Goal: Use online tool/utility: Utilize a website feature to perform a specific function

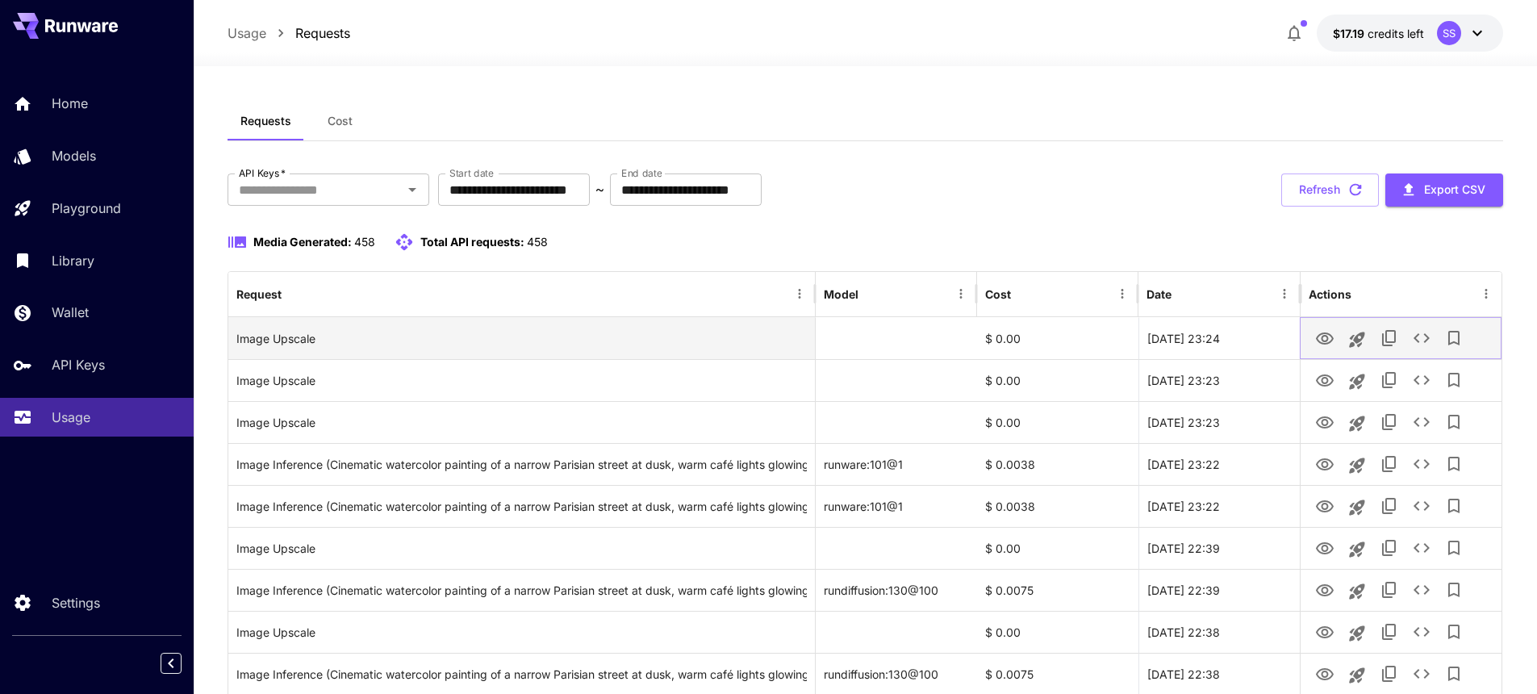
click at [1332, 338] on icon "View" at bounding box center [1325, 338] width 18 height 12
click at [1362, 342] on icon "Launch in playground" at bounding box center [1357, 339] width 19 height 19
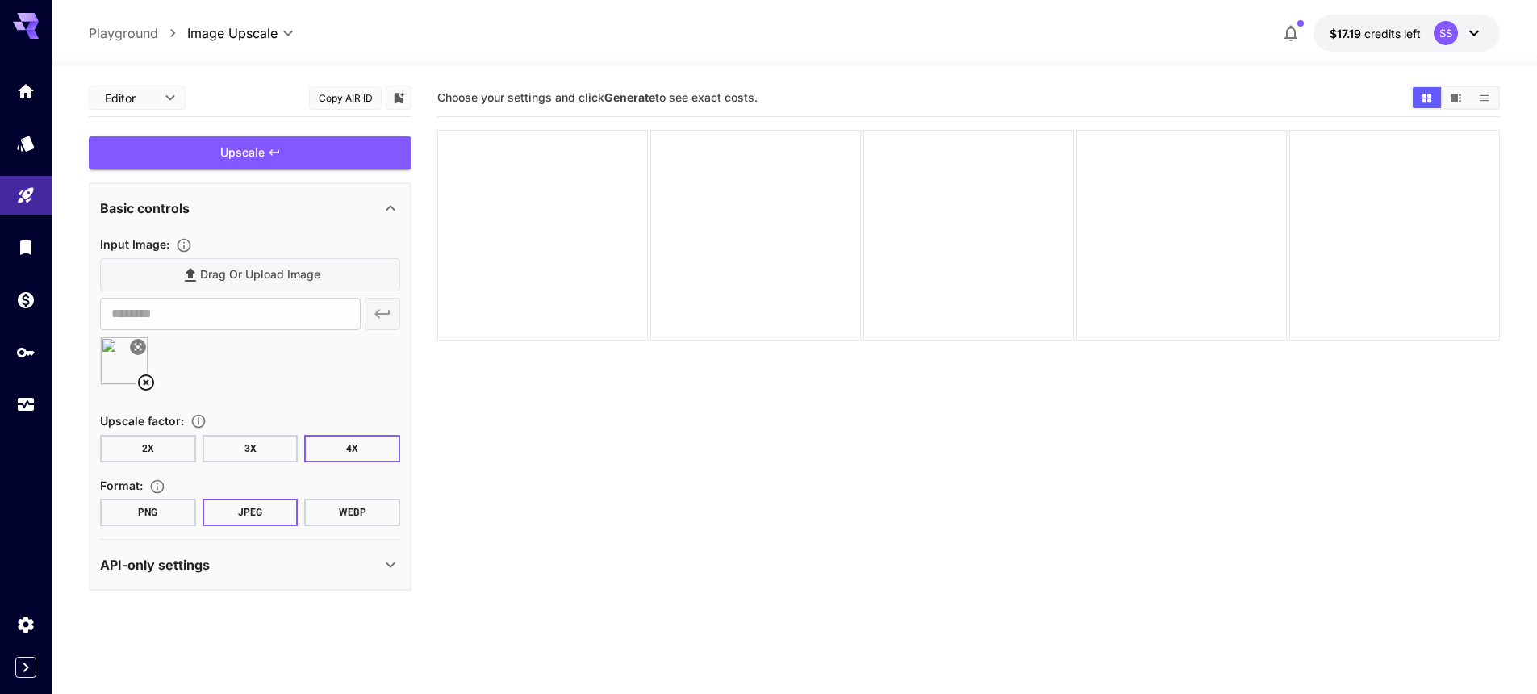
click at [112, 349] on img at bounding box center [124, 360] width 47 height 47
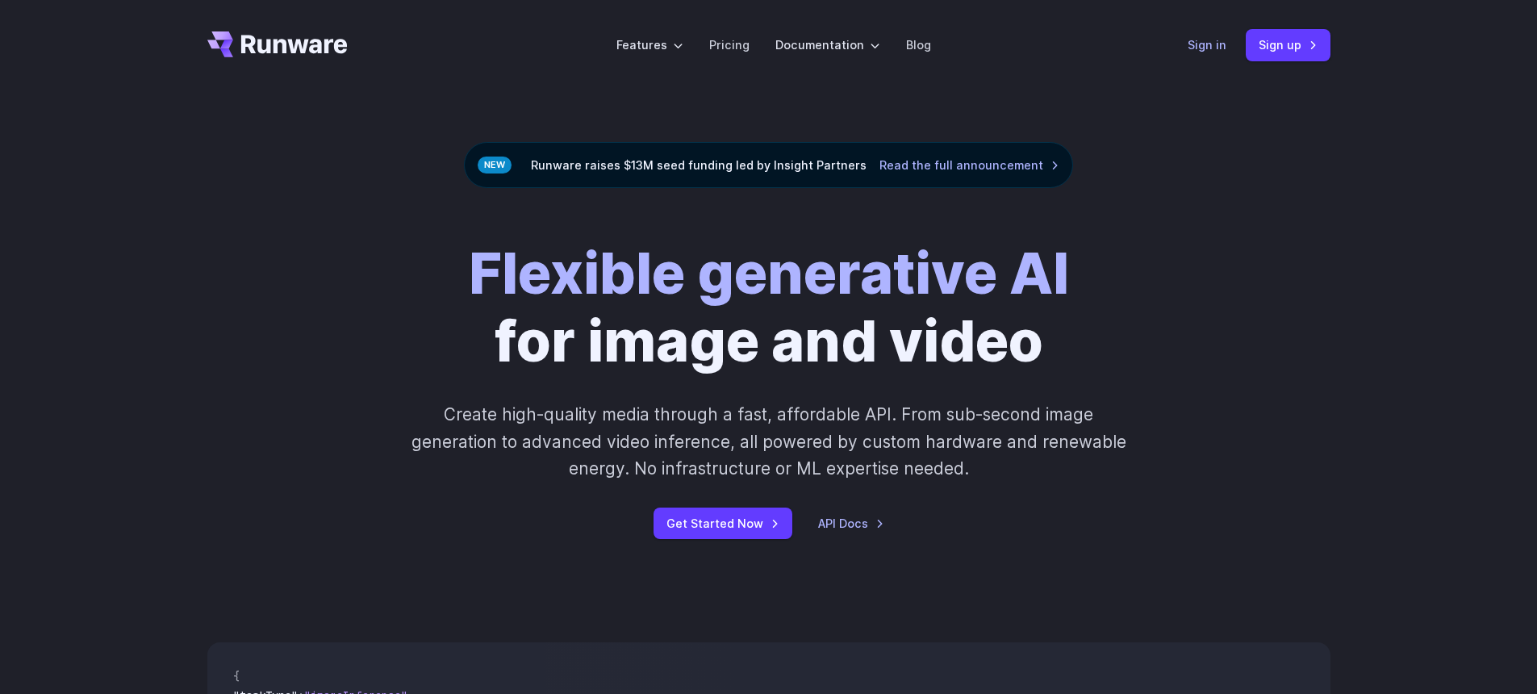
click at [1222, 40] on link "Sign in" at bounding box center [1207, 45] width 39 height 19
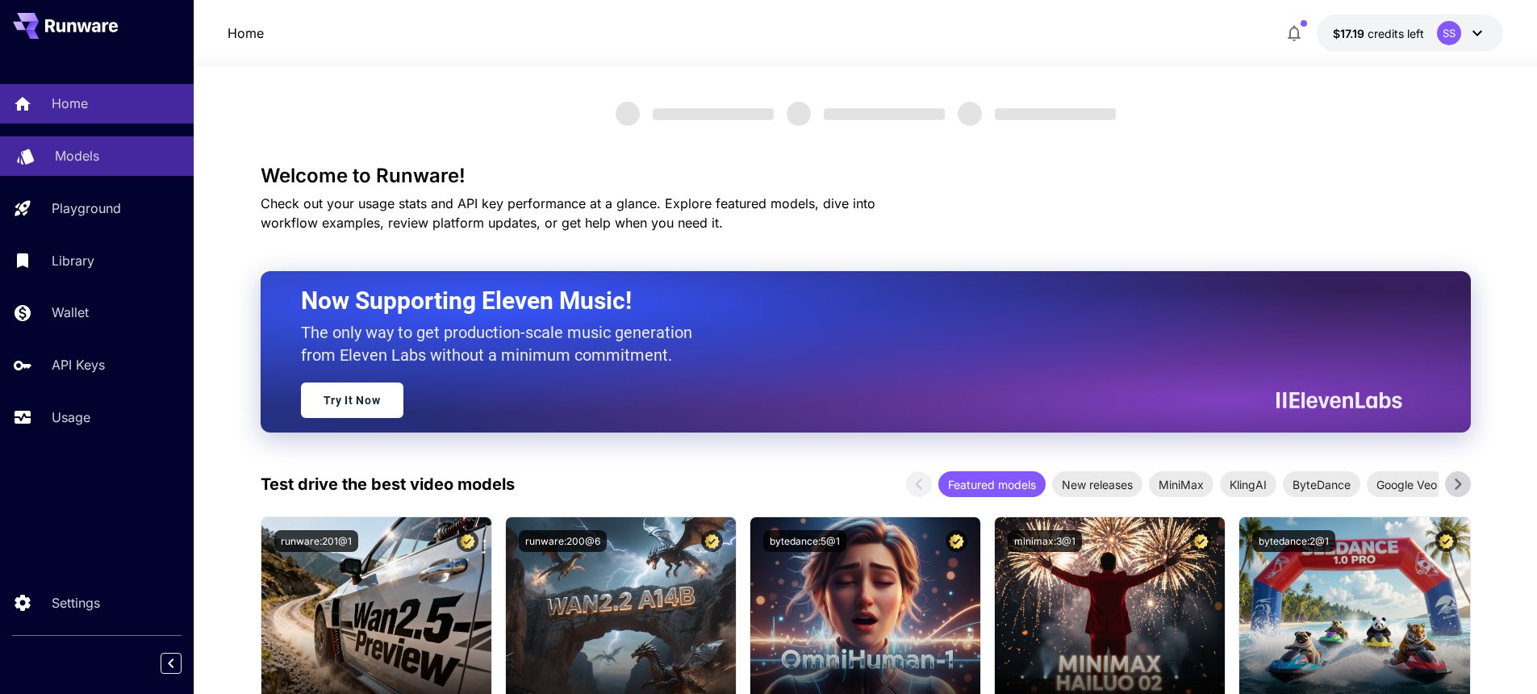
click at [117, 153] on div "Models" at bounding box center [118, 155] width 126 height 19
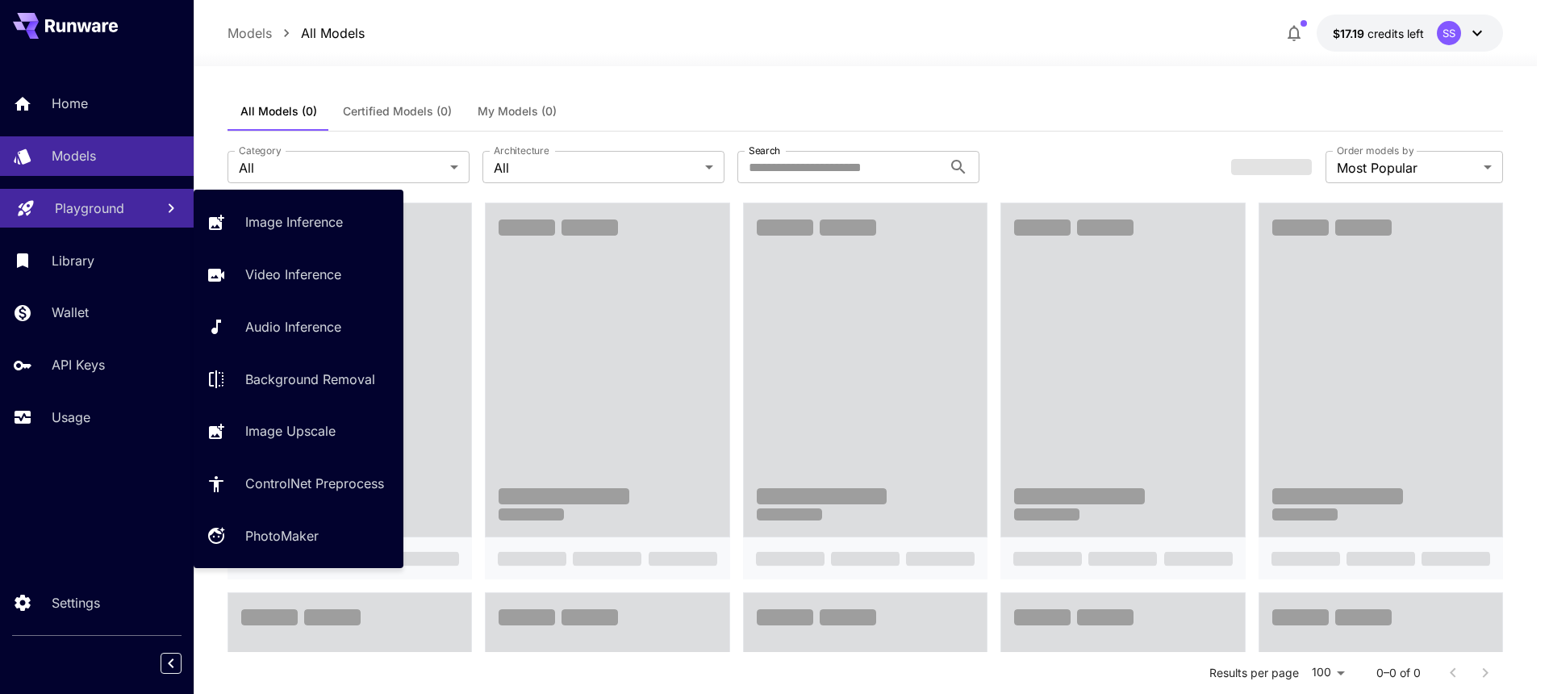
click at [94, 208] on p "Playground" at bounding box center [89, 208] width 69 height 19
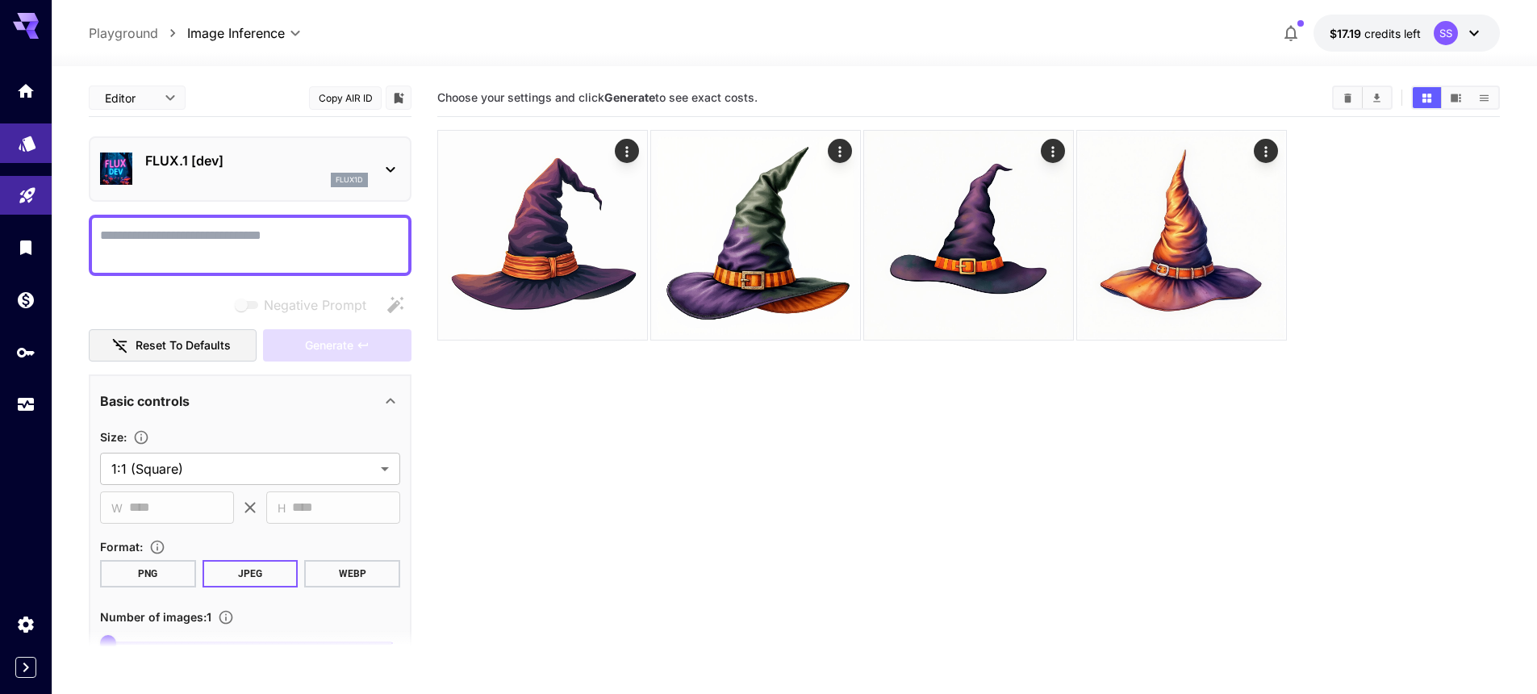
click at [31, 153] on link at bounding box center [26, 143] width 52 height 40
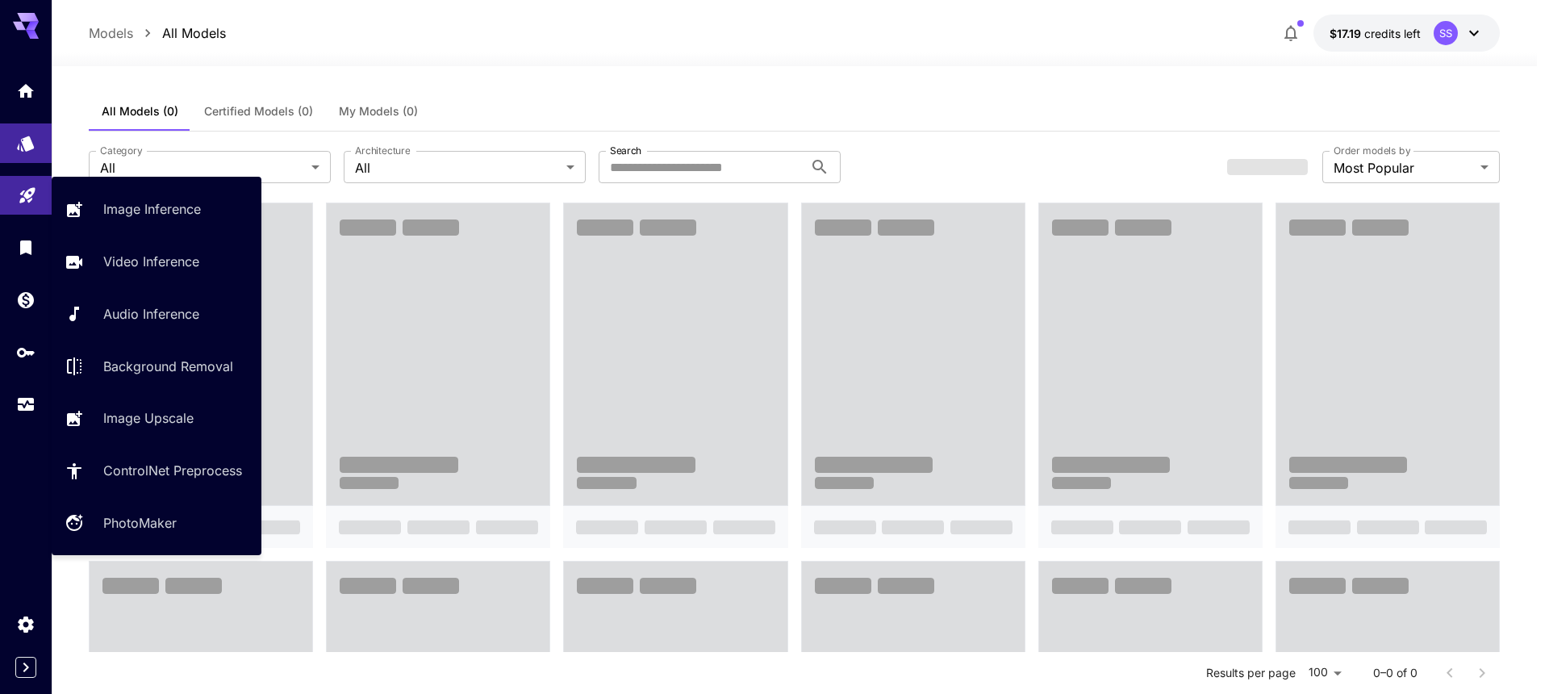
click at [141, 395] on div "Image Inference Video Inference Audio Inference Background Removal Image Upscal…" at bounding box center [157, 366] width 210 height 353
click at [166, 422] on p "Image Upscale" at bounding box center [152, 417] width 90 height 19
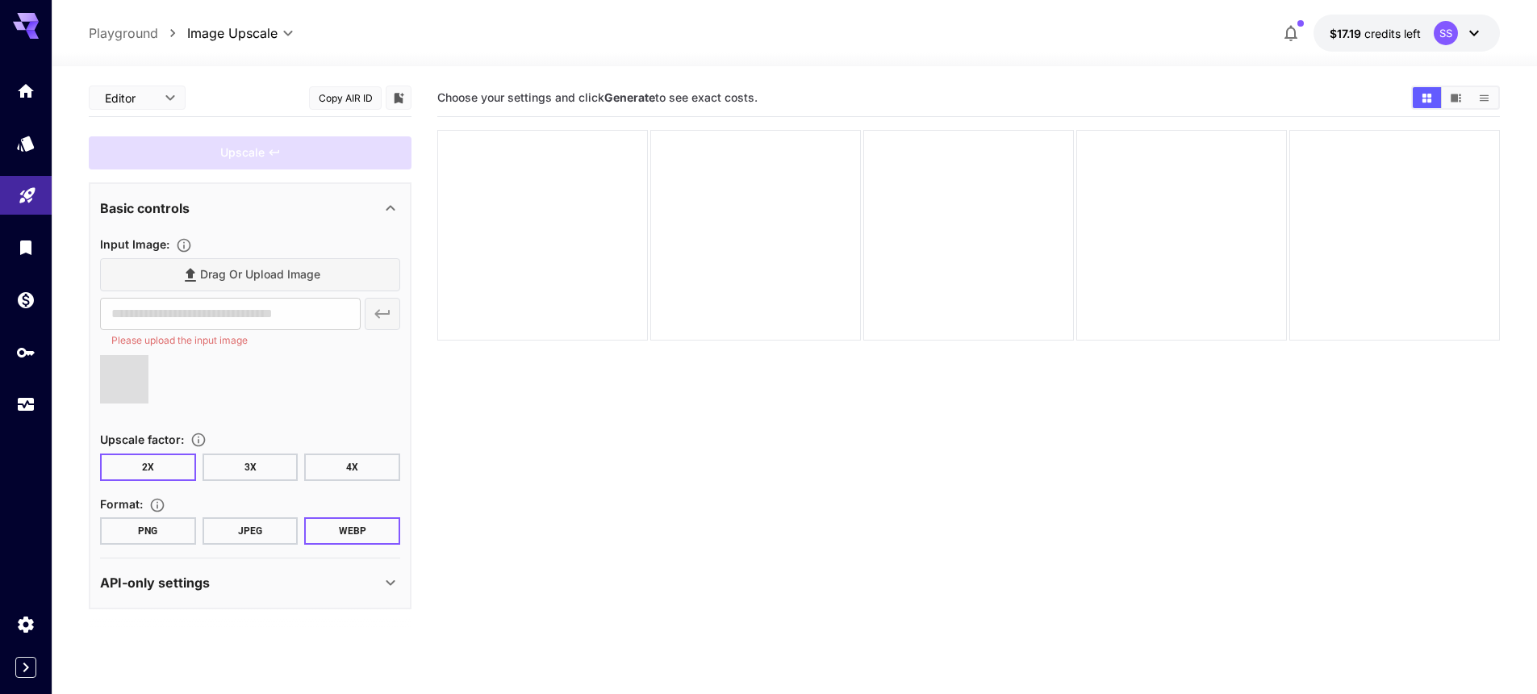
type input "**********"
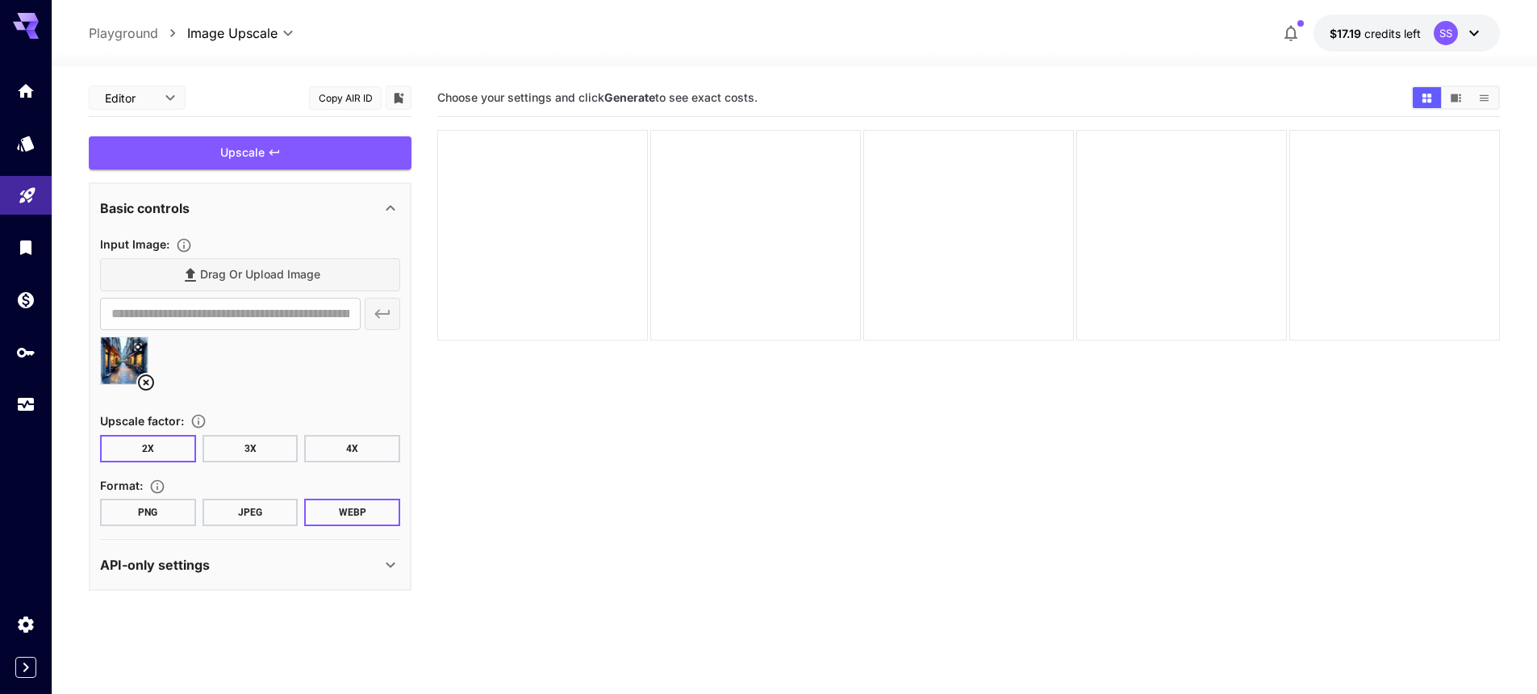
click at [344, 441] on button "4X" at bounding box center [352, 448] width 96 height 27
click at [240, 509] on button "JPEG" at bounding box center [251, 512] width 96 height 27
click at [270, 145] on div "Upscale" at bounding box center [250, 152] width 323 height 33
